Goal: Task Accomplishment & Management: Use online tool/utility

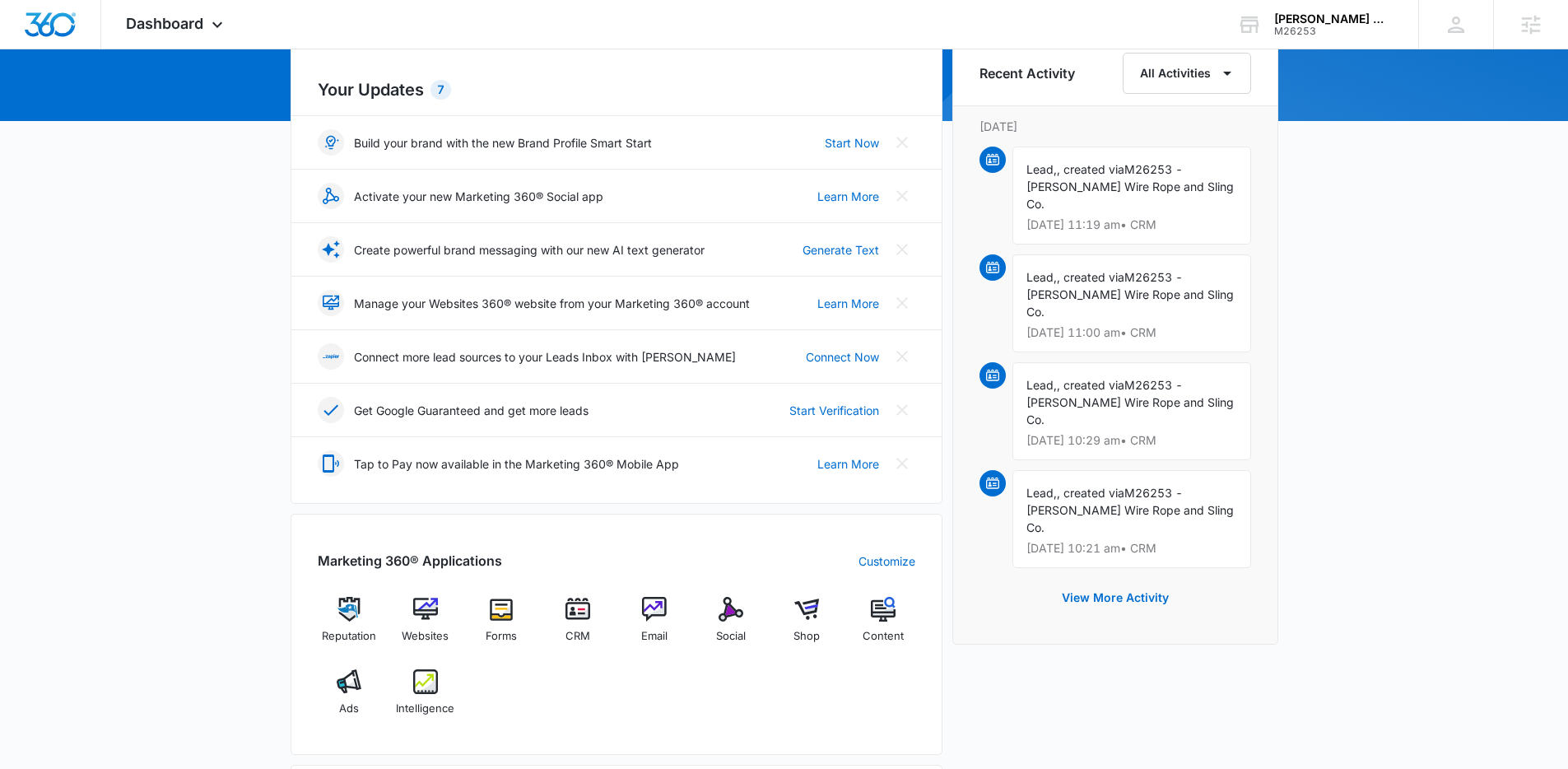
scroll to position [334, 0]
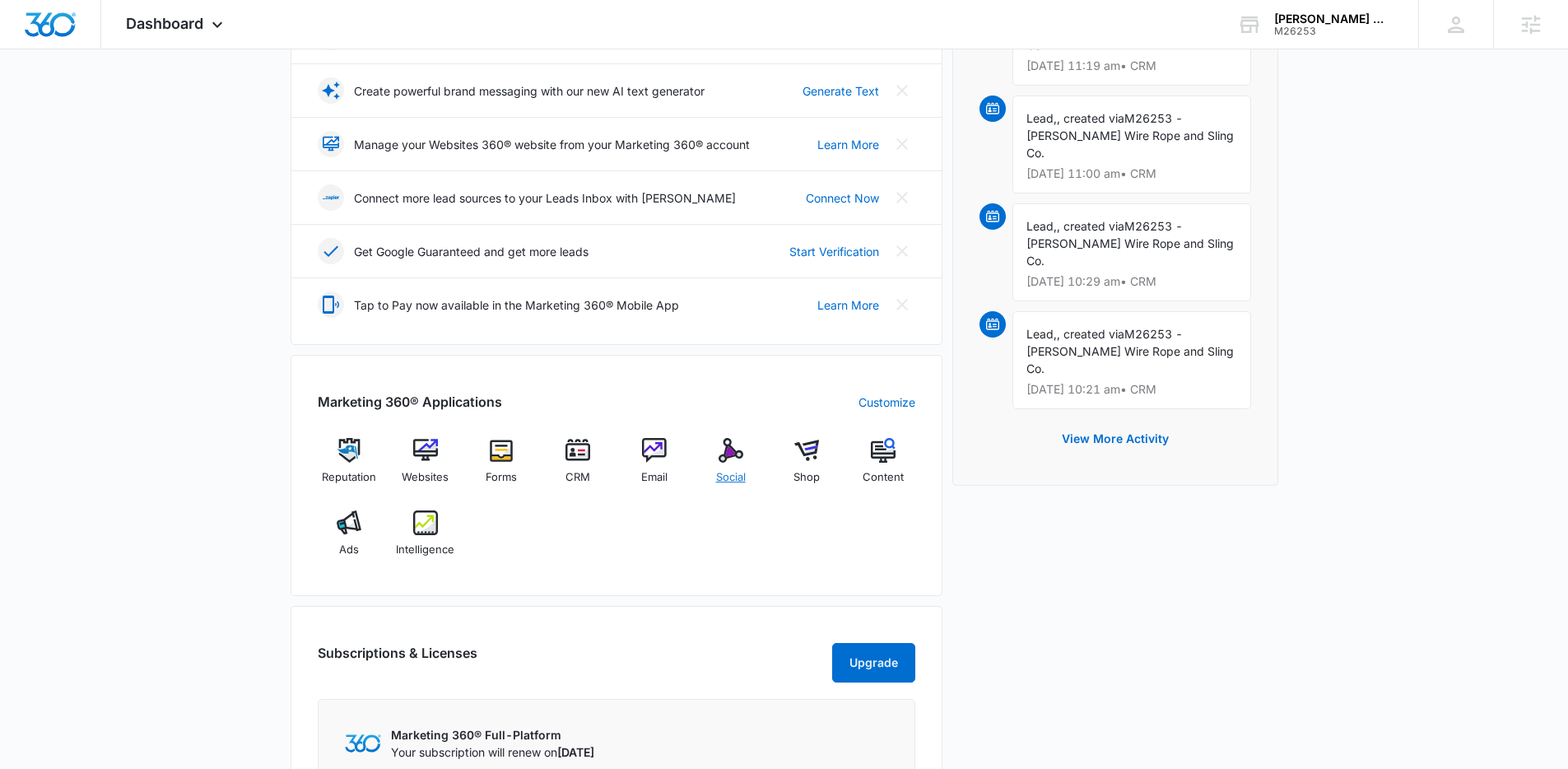
click at [727, 459] on img at bounding box center [730, 450] width 25 height 25
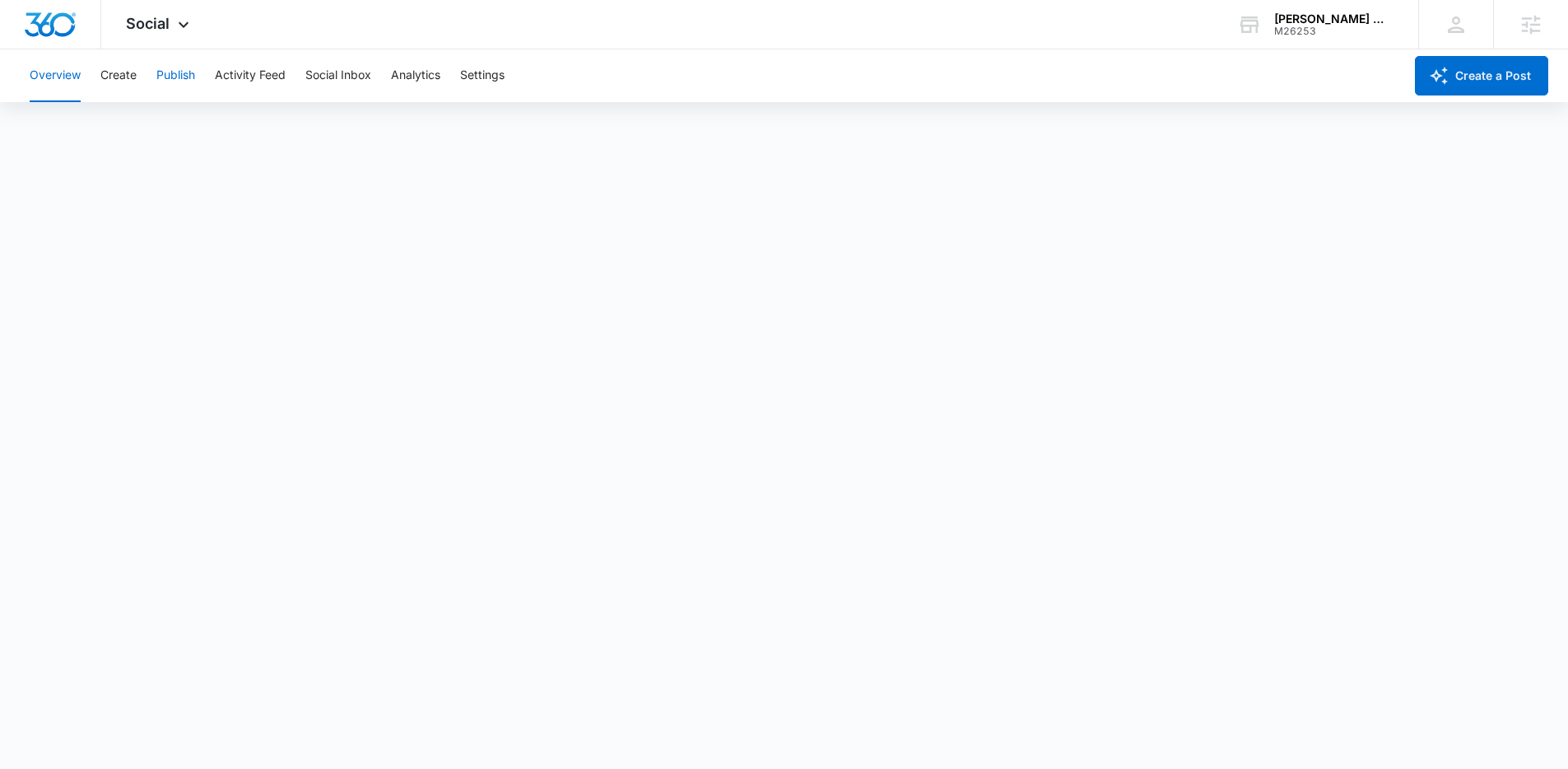
click at [162, 74] on button "Publish" at bounding box center [176, 75] width 39 height 52
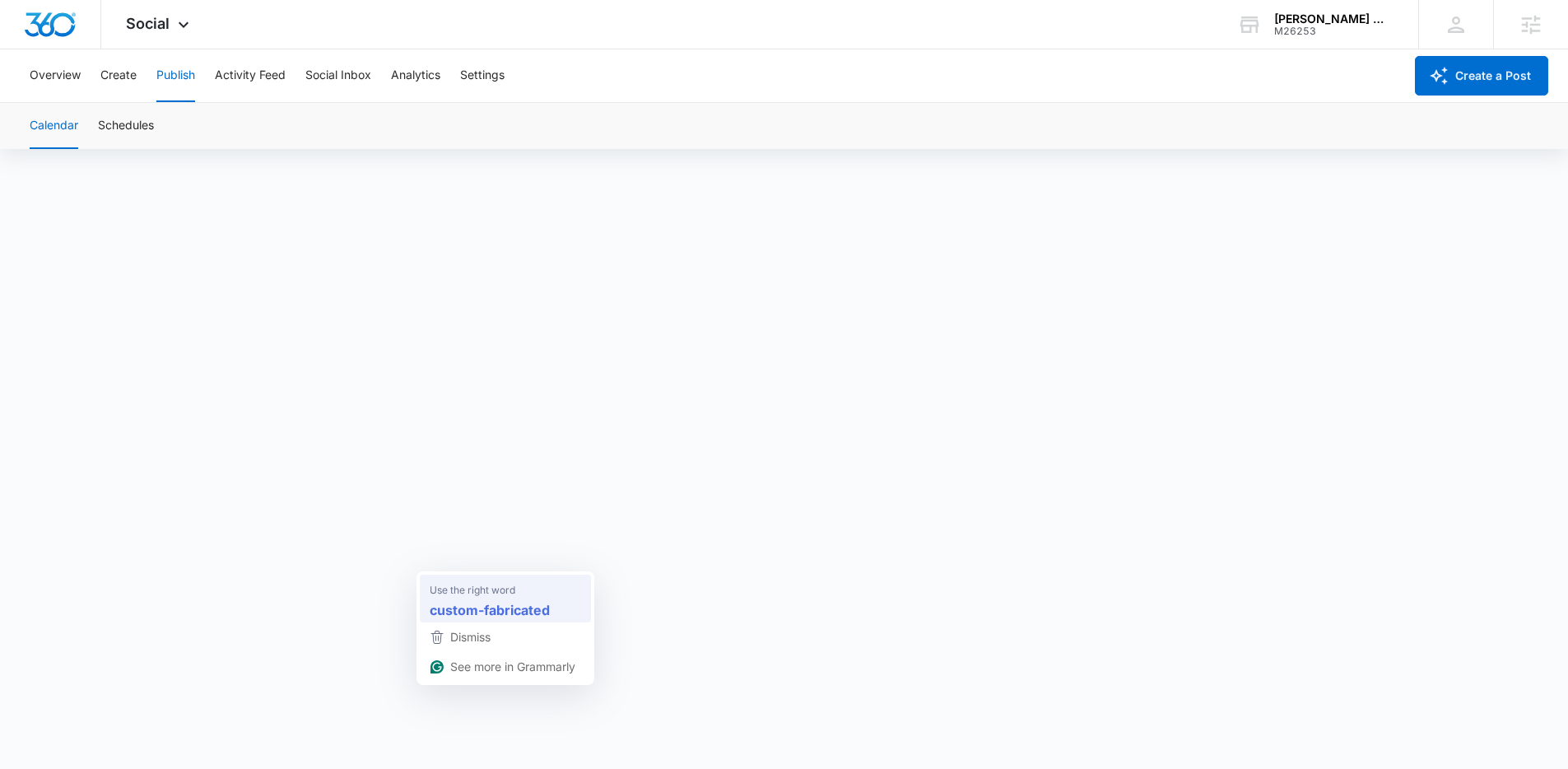
click at [520, 611] on strong "custom-fabricated" at bounding box center [489, 609] width 120 height 20
click at [147, 73] on div "Overview Create Publish Activity Feed Social Inbox Analytics Settings" at bounding box center [711, 75] width 1384 height 52
click at [190, 79] on button "Publish" at bounding box center [176, 75] width 39 height 52
